Goal: Navigation & Orientation: Find specific page/section

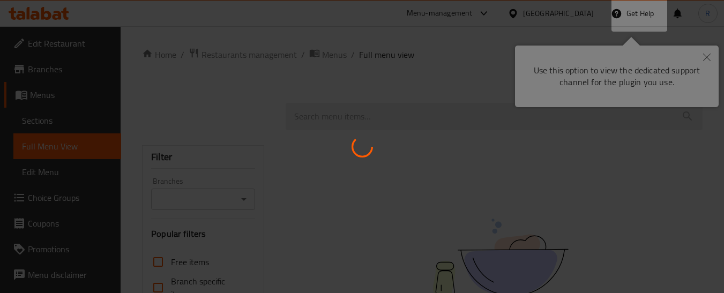
click at [212, 56] on div at bounding box center [362, 146] width 724 height 293
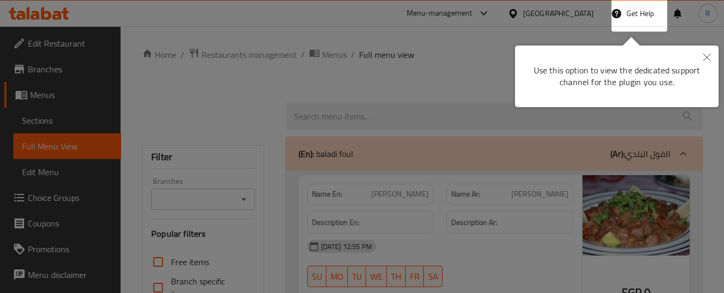
click at [236, 51] on div at bounding box center [362, 146] width 724 height 293
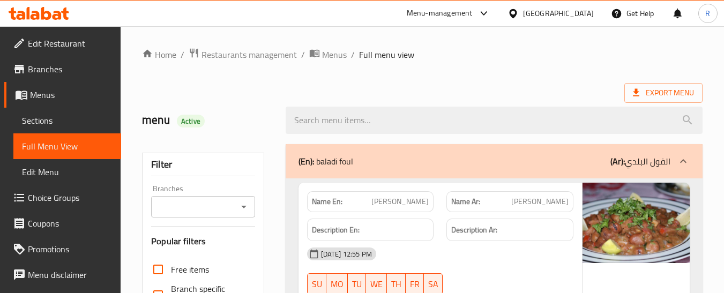
click at [588, 14] on div "[GEOGRAPHIC_DATA]" at bounding box center [558, 14] width 71 height 12
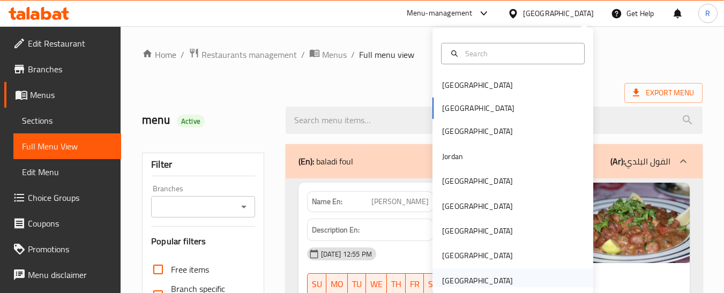
click at [452, 282] on div "[GEOGRAPHIC_DATA]" at bounding box center [477, 281] width 71 height 12
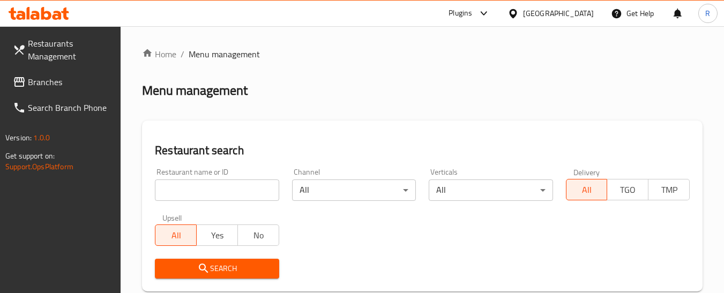
click at [578, 11] on div "[GEOGRAPHIC_DATA]" at bounding box center [558, 14] width 71 height 12
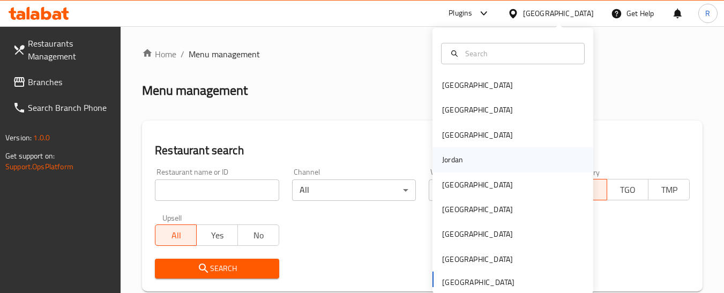
click at [448, 154] on div "Jordan" at bounding box center [452, 160] width 21 height 12
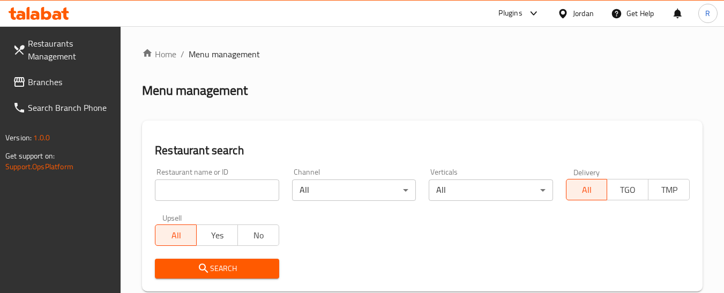
click at [34, 72] on link "Branches" at bounding box center [62, 82] width 117 height 26
